Goal: Information Seeking & Learning: Check status

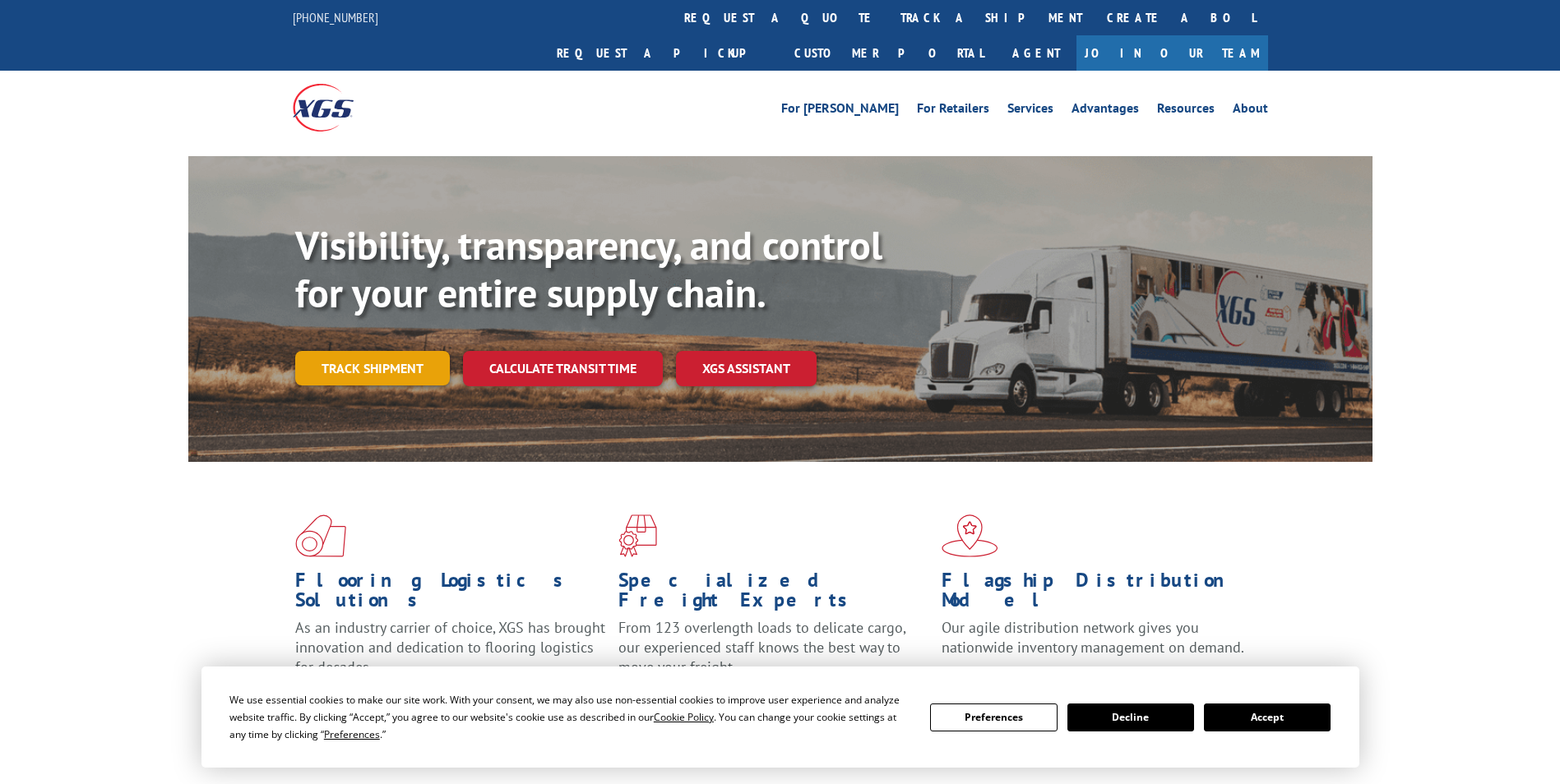
click at [370, 351] on link "Track shipment" at bounding box center [372, 368] width 155 height 35
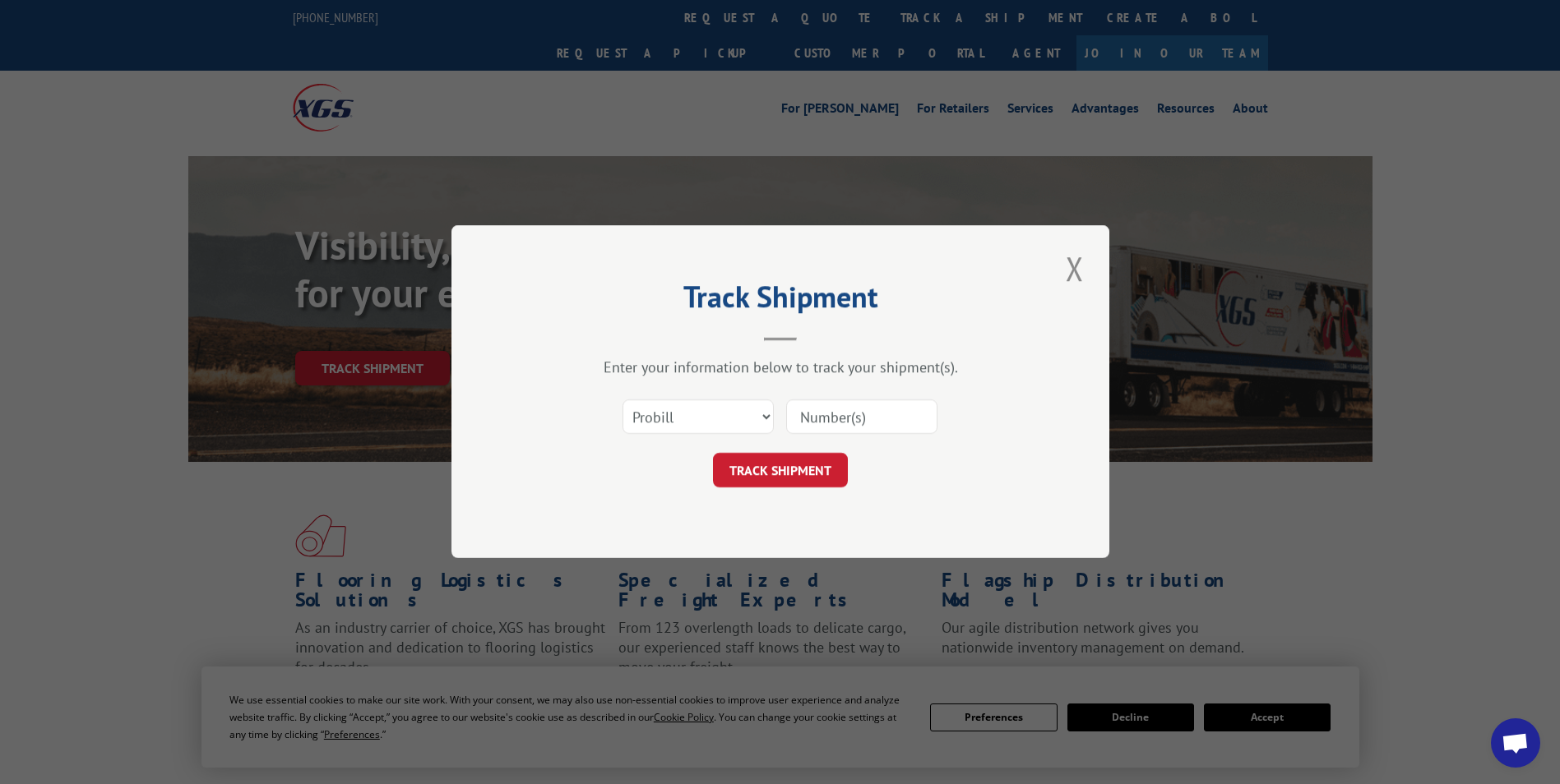
click at [667, 399] on div "Select category... Probill BOL PO" at bounding box center [698, 418] width 150 height 38
click at [675, 412] on select "Select category... Probill BOL PO" at bounding box center [697, 417] width 151 height 35
select select "po"
click at [622, 400] on select "Select category... Probill BOL PO" at bounding box center [697, 417] width 151 height 35
paste input "24532892"
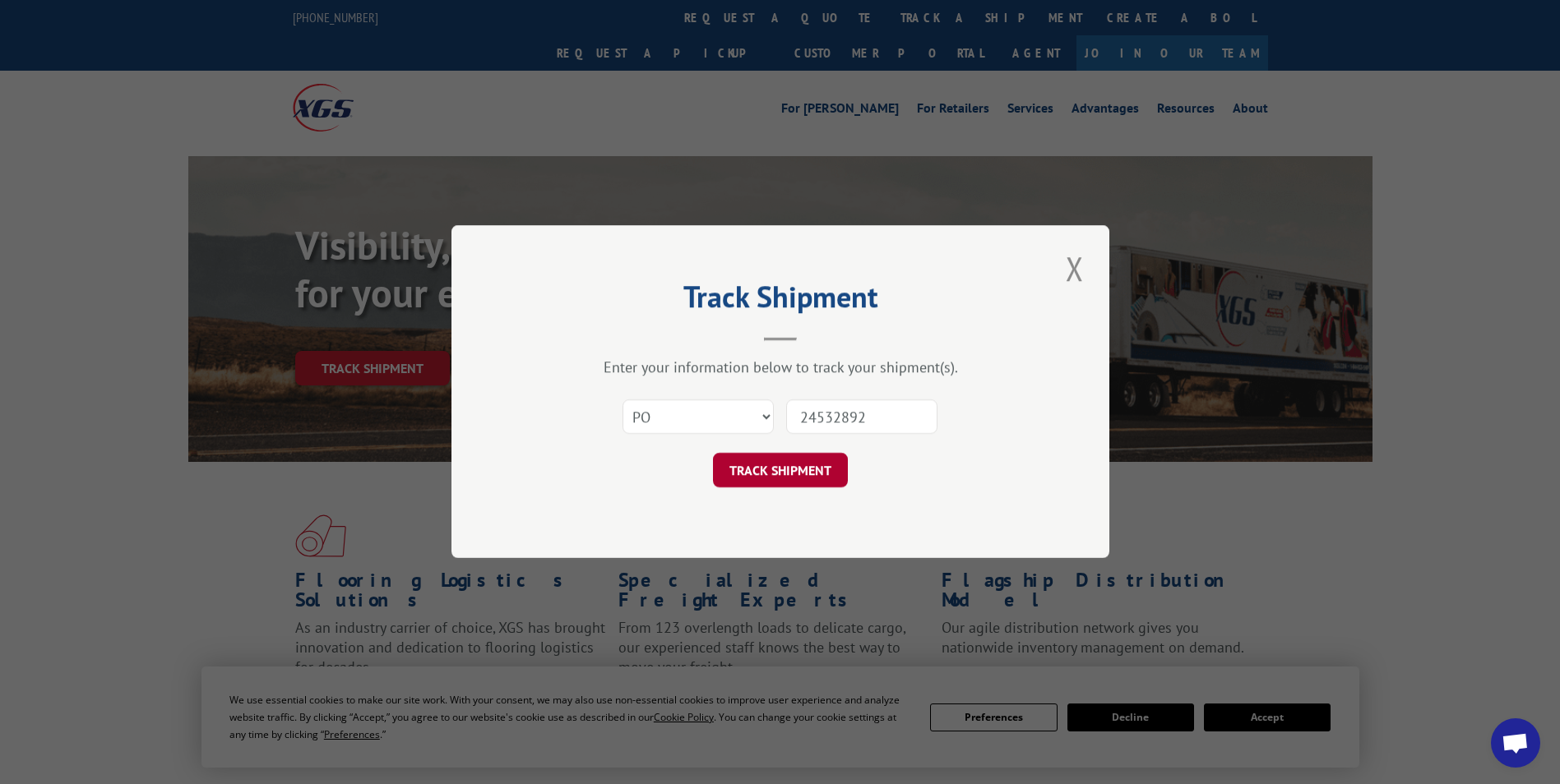
type input "24532892"
click at [797, 479] on button "TRACK SHIPMENT" at bounding box center [780, 471] width 135 height 35
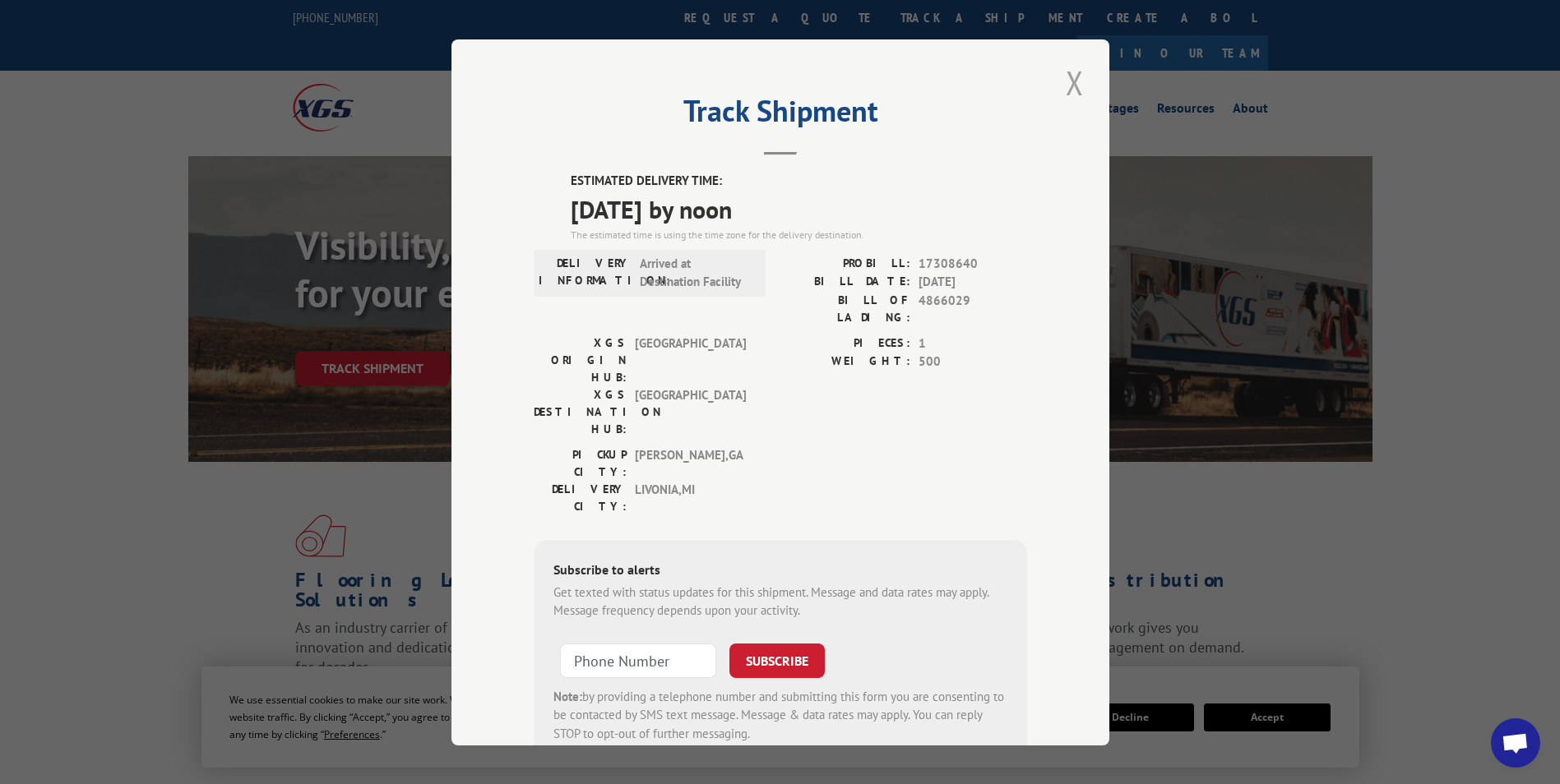
click at [1081, 78] on button "Close modal" at bounding box center [1075, 82] width 28 height 45
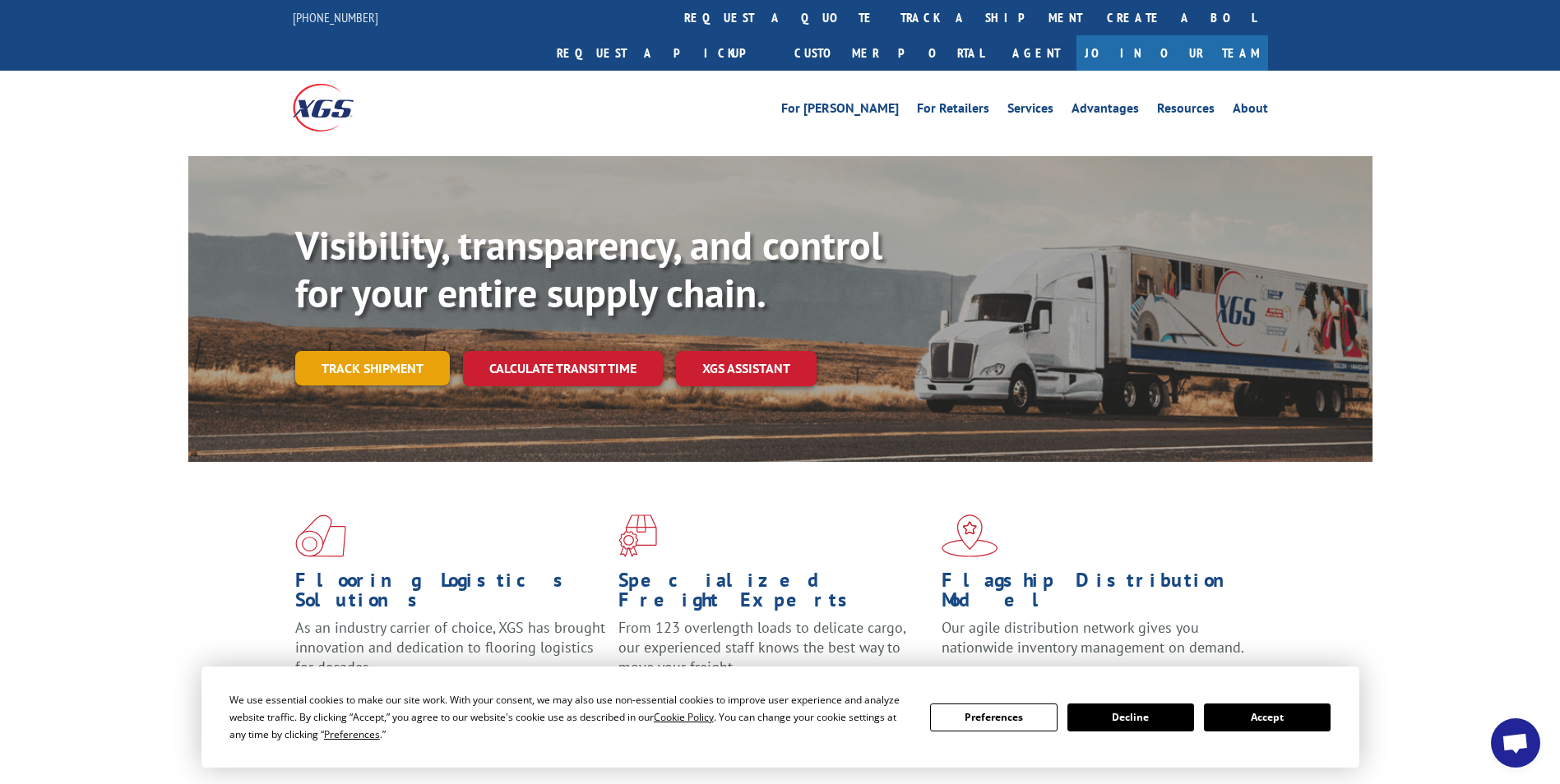
click at [339, 351] on link "Track shipment" at bounding box center [372, 368] width 155 height 35
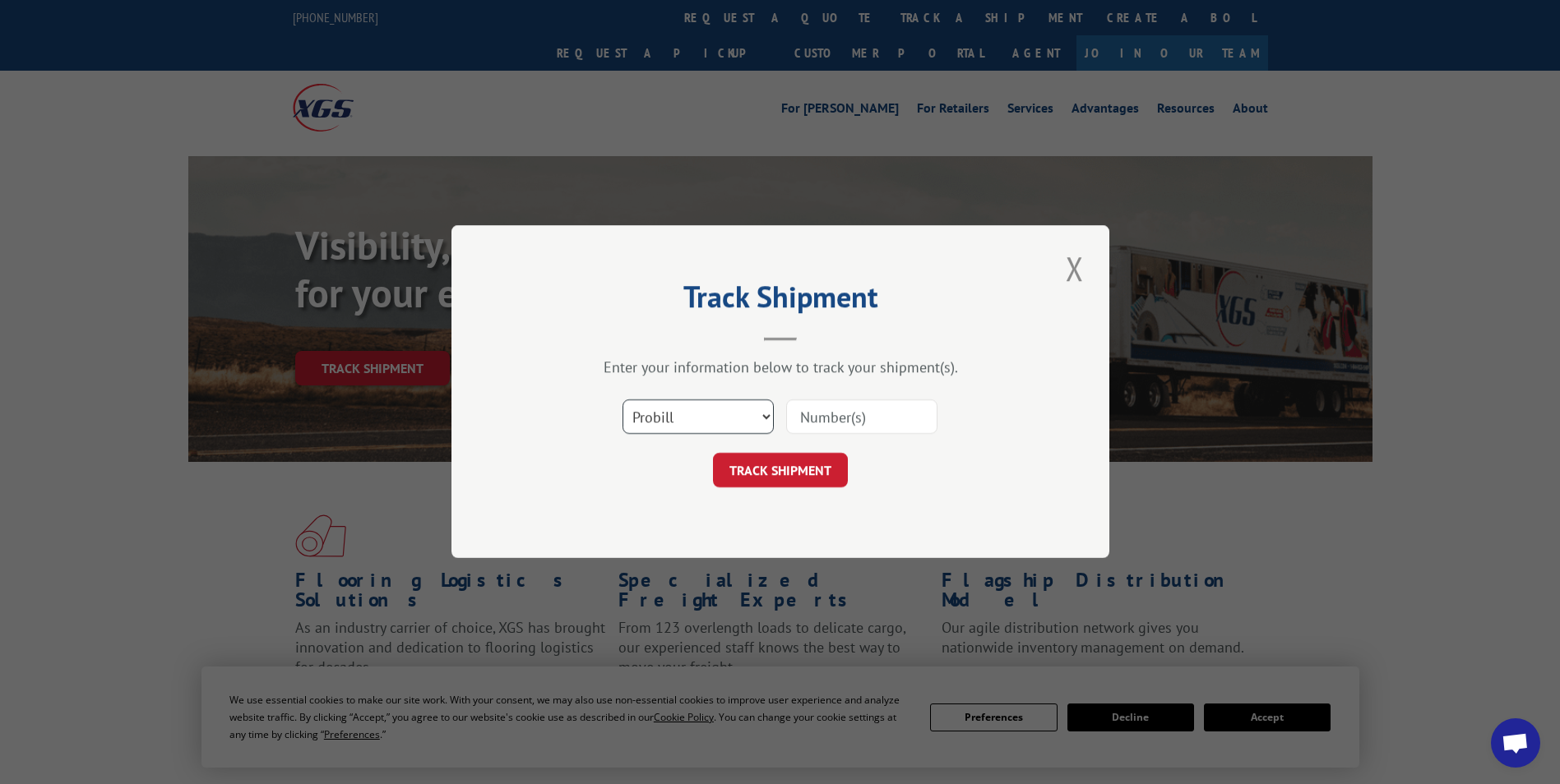
click at [672, 422] on select "Select category... Probill BOL PO" at bounding box center [697, 417] width 151 height 35
select select "po"
click at [622, 400] on select "Select category... Probill BOL PO" at bounding box center [697, 417] width 151 height 35
click at [826, 414] on input at bounding box center [861, 417] width 151 height 35
paste input "24532908"
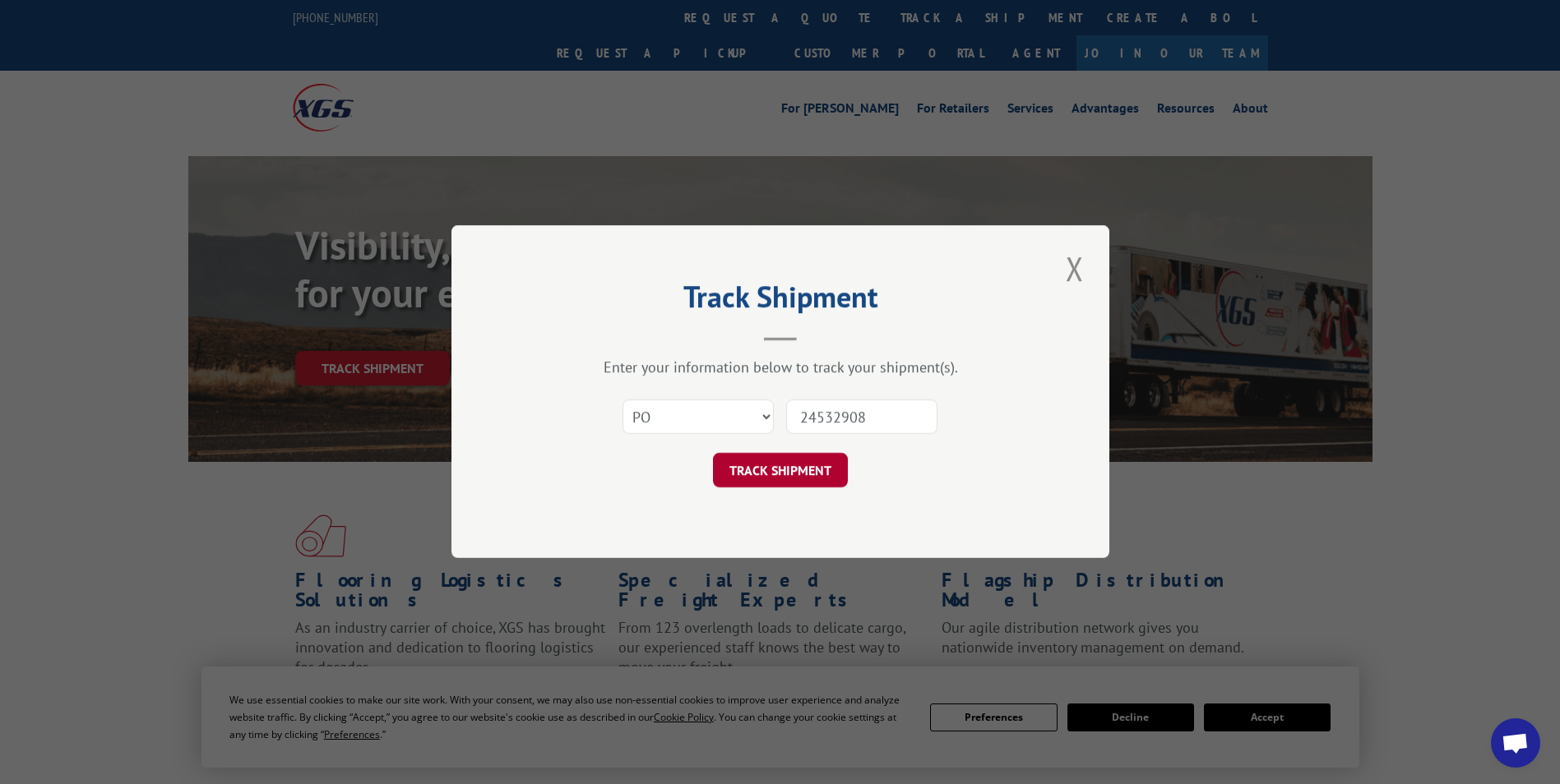
type input "24532908"
click at [808, 474] on button "TRACK SHIPMENT" at bounding box center [780, 471] width 135 height 35
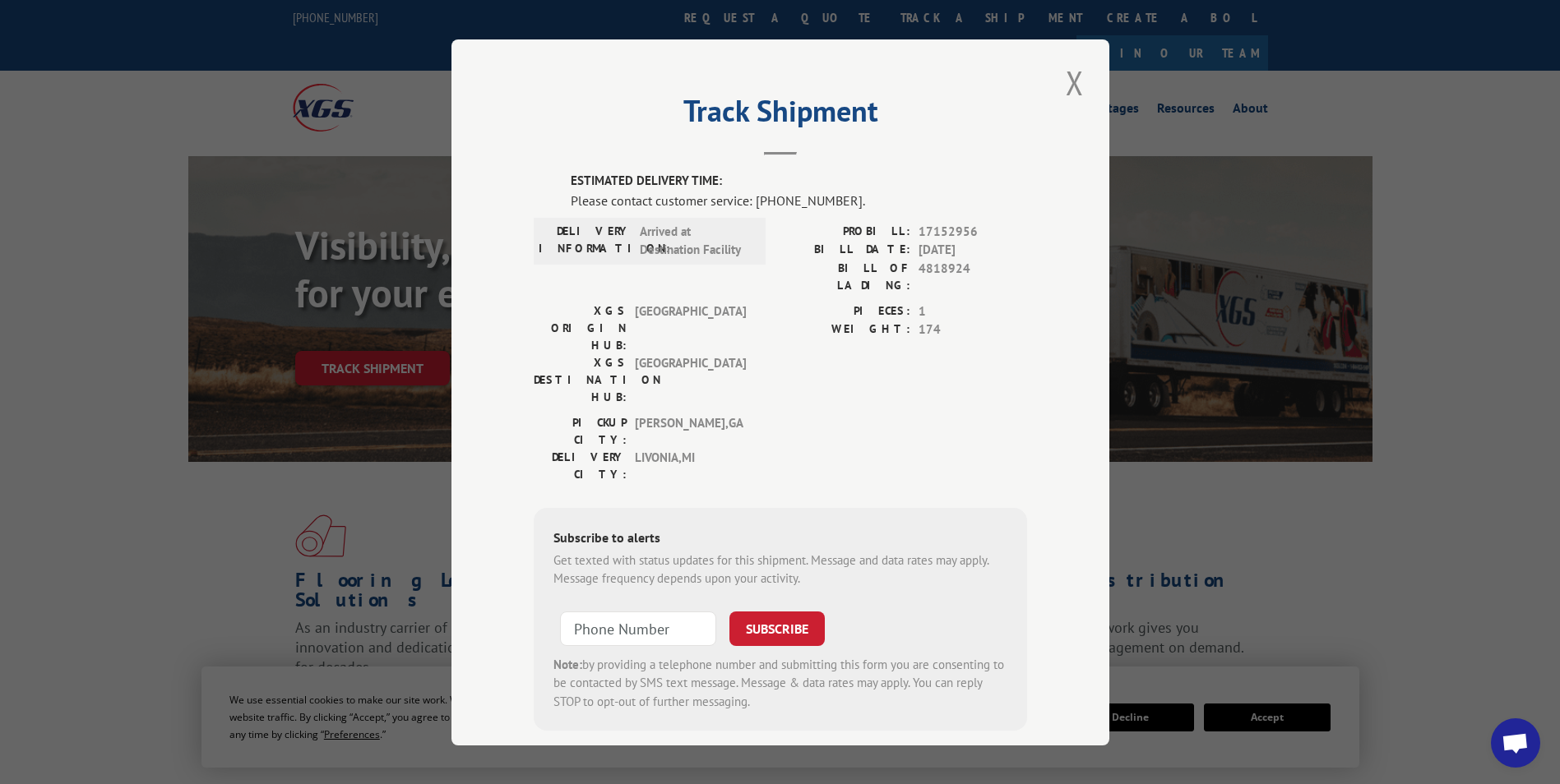
click at [1061, 82] on button "Close modal" at bounding box center [1075, 82] width 28 height 45
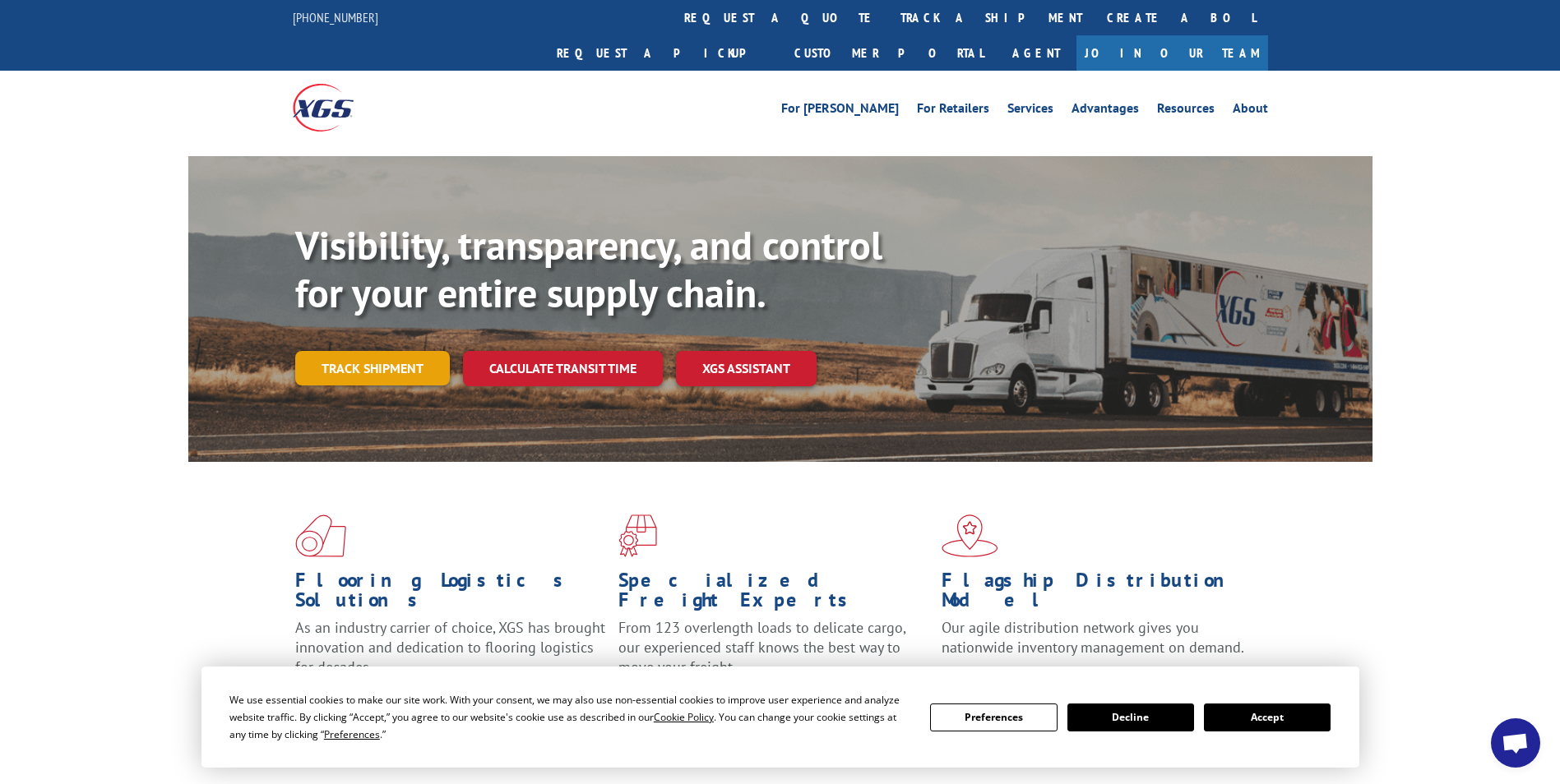
click at [322, 351] on link "Track shipment" at bounding box center [372, 368] width 155 height 35
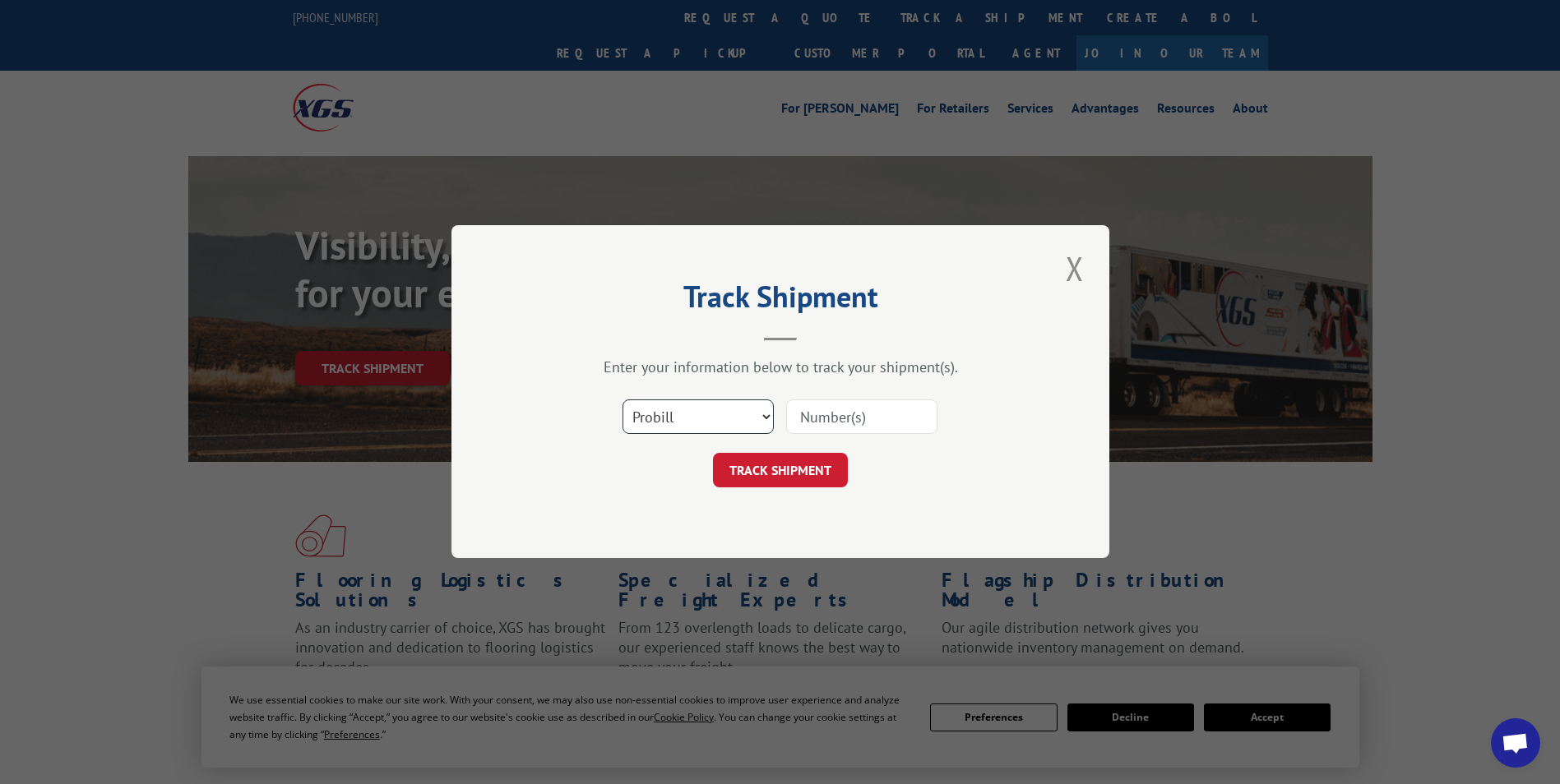
click at [720, 401] on select "Select category... Probill BOL PO" at bounding box center [697, 417] width 151 height 35
select select "po"
click at [622, 400] on select "Select category... Probill BOL PO" at bounding box center [697, 417] width 151 height 35
click at [802, 427] on input at bounding box center [861, 417] width 151 height 35
paste input "24532960"
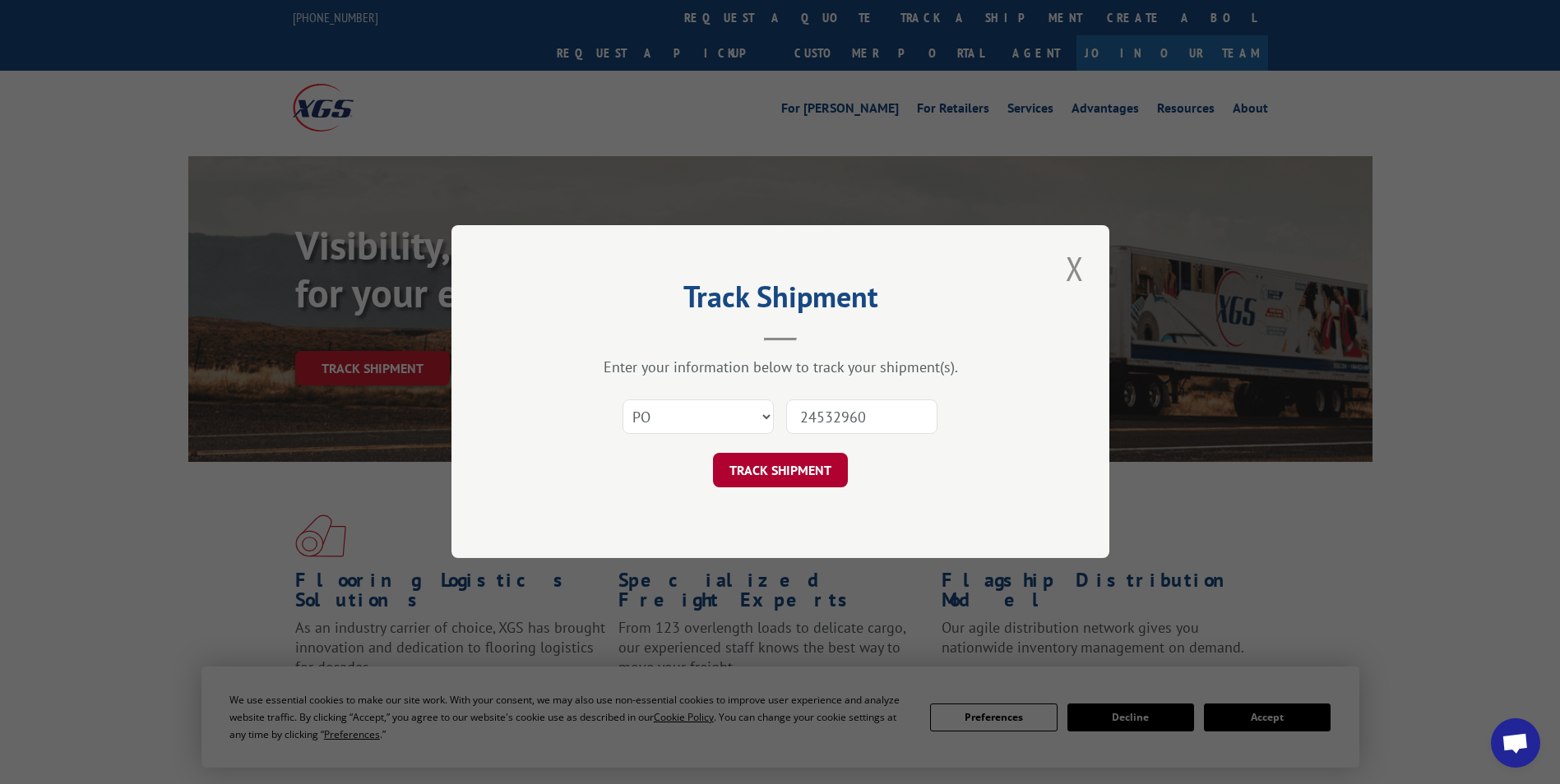
type input "24532960"
click at [783, 465] on button "TRACK SHIPMENT" at bounding box center [780, 471] width 135 height 35
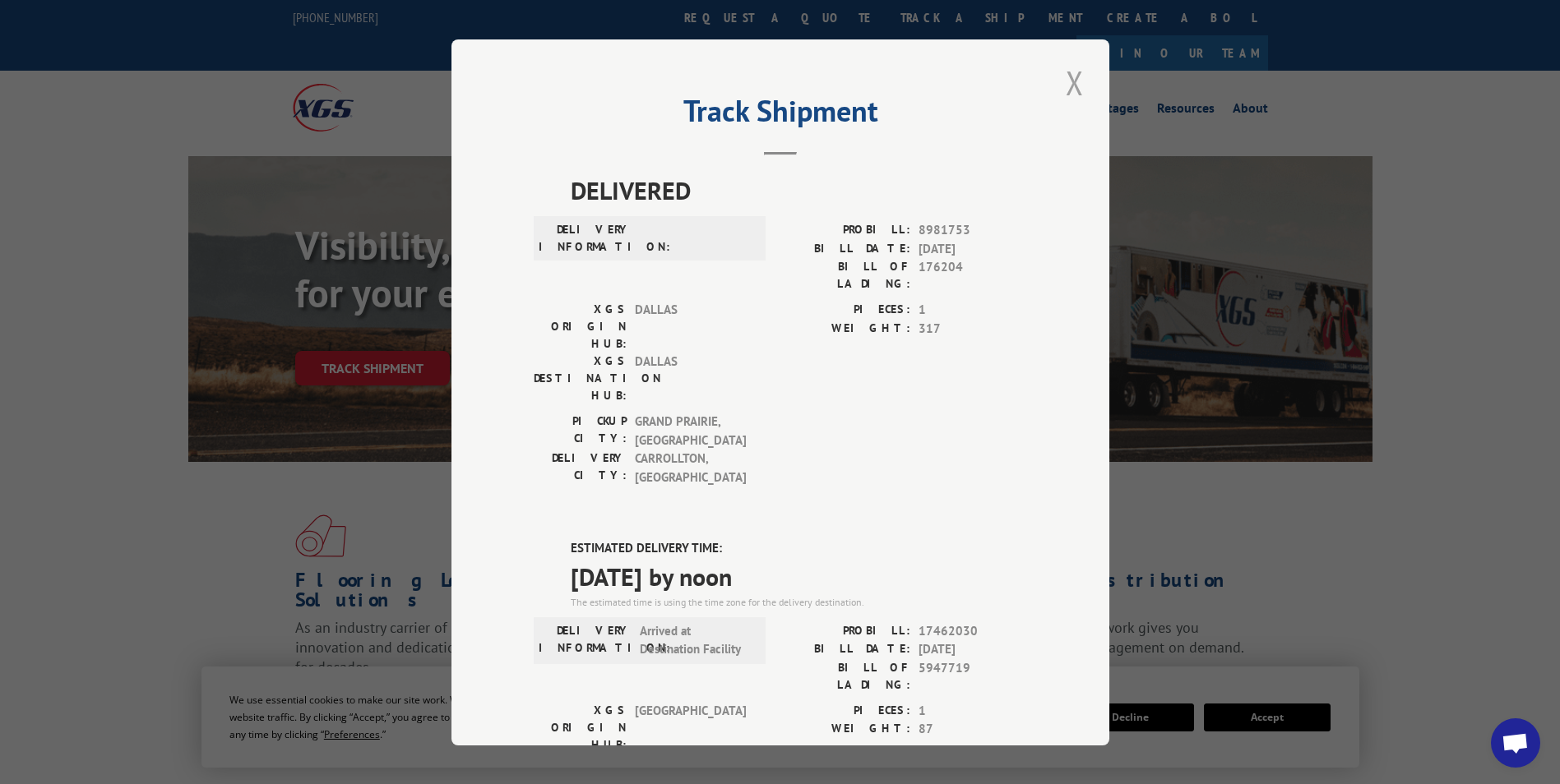
click at [1074, 87] on button "Close modal" at bounding box center [1075, 82] width 28 height 45
